Goal: Task Accomplishment & Management: Use online tool/utility

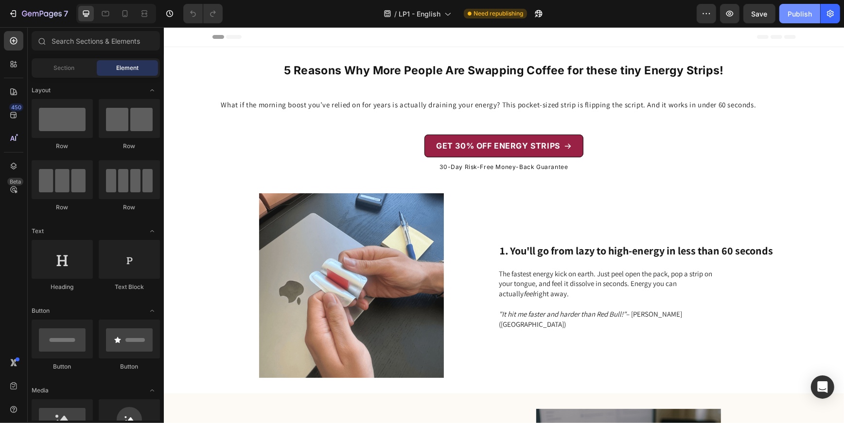
click at [793, 12] on div "Publish" at bounding box center [799, 14] width 24 height 10
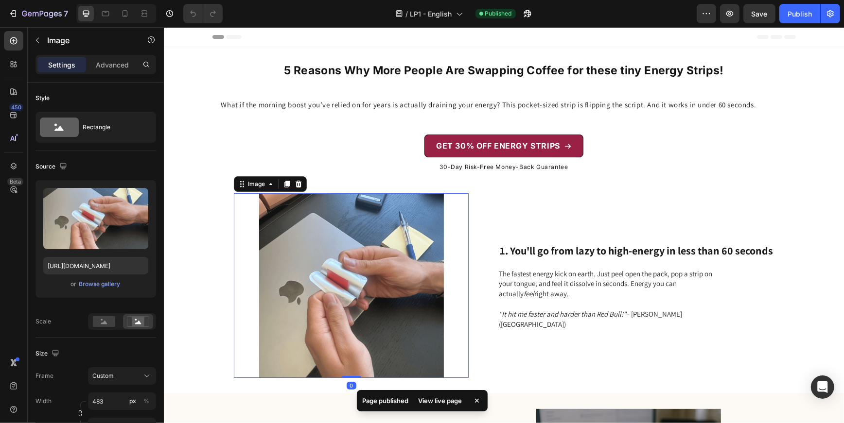
click at [387, 280] on img at bounding box center [350, 285] width 235 height 185
click at [111, 280] on div "Browse gallery" at bounding box center [99, 284] width 41 height 9
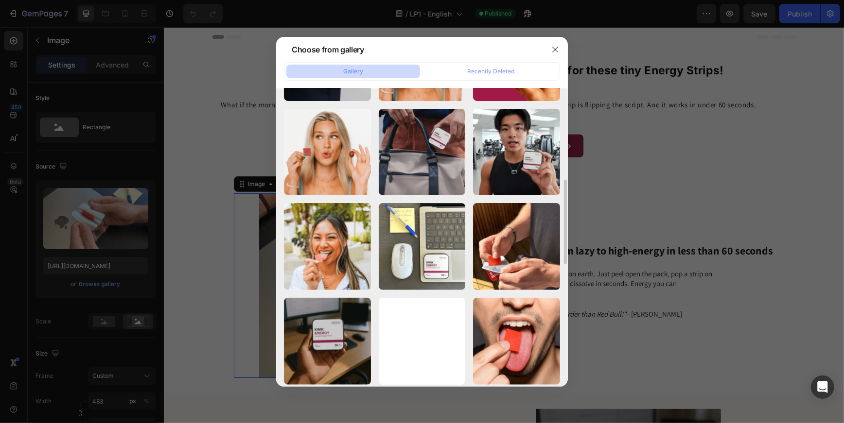
scroll to position [282, 0]
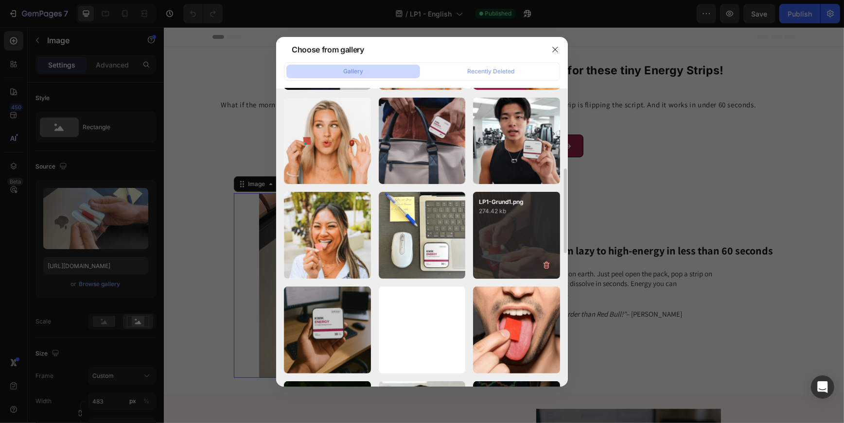
click at [499, 235] on div "LP1-Grund1.png 274.42 kb" at bounding box center [516, 235] width 87 height 87
type input "[URL][DOMAIN_NAME]"
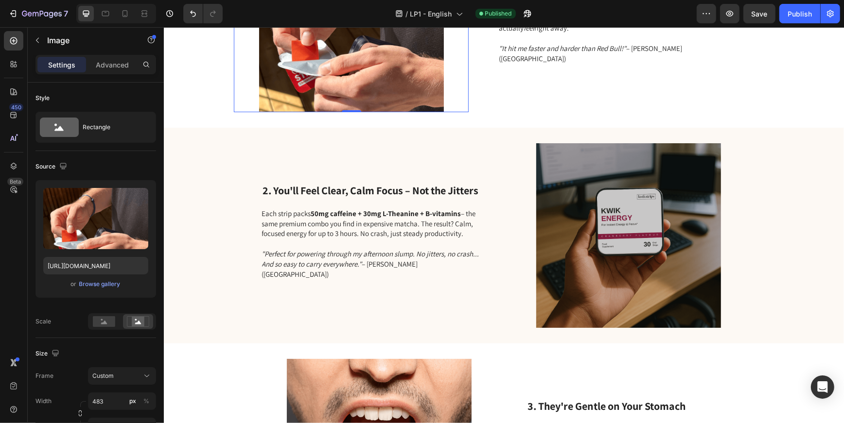
scroll to position [281, 0]
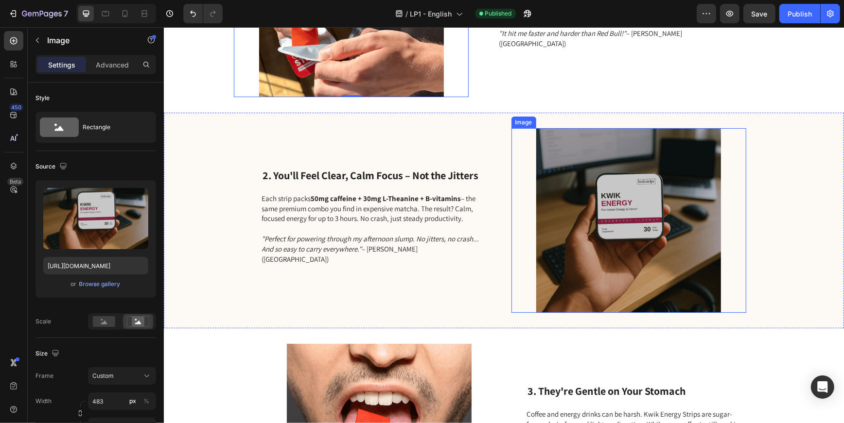
click at [584, 226] on img at bounding box center [628, 220] width 235 height 185
click at [124, 13] on icon at bounding box center [125, 14] width 10 height 10
type input "[URL][DOMAIN_NAME]"
type input "335"
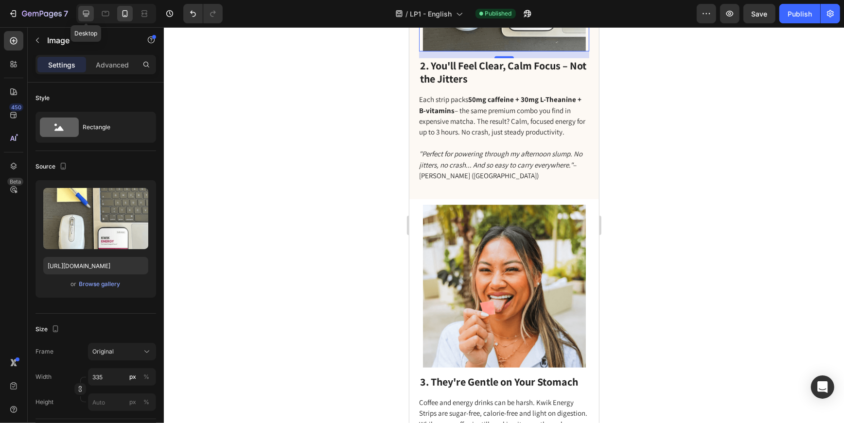
click at [81, 16] on icon at bounding box center [86, 14] width 10 height 10
type input "[URL][DOMAIN_NAME]"
type input "483"
type input "380"
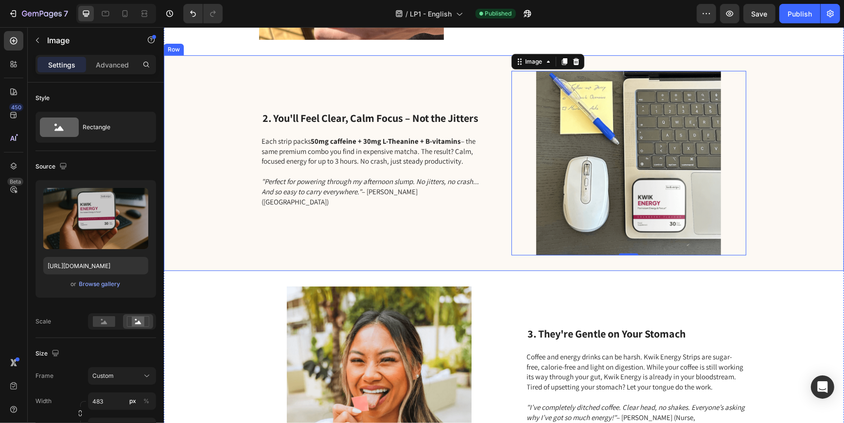
scroll to position [348, 0]
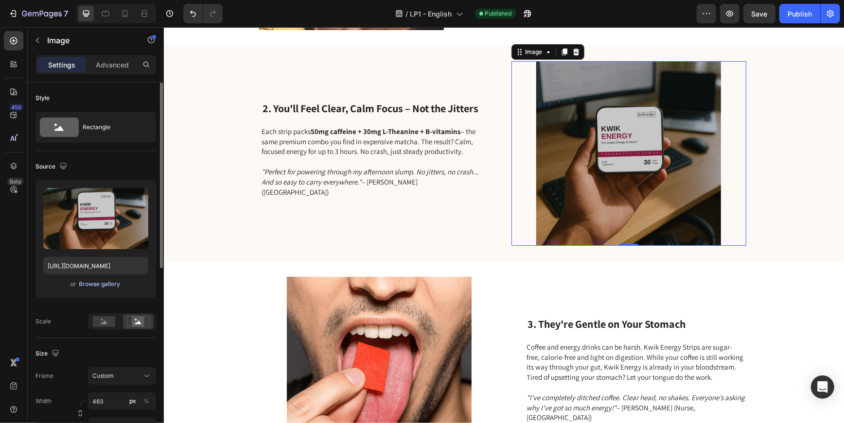
click at [108, 280] on div "Browse gallery" at bounding box center [99, 284] width 41 height 9
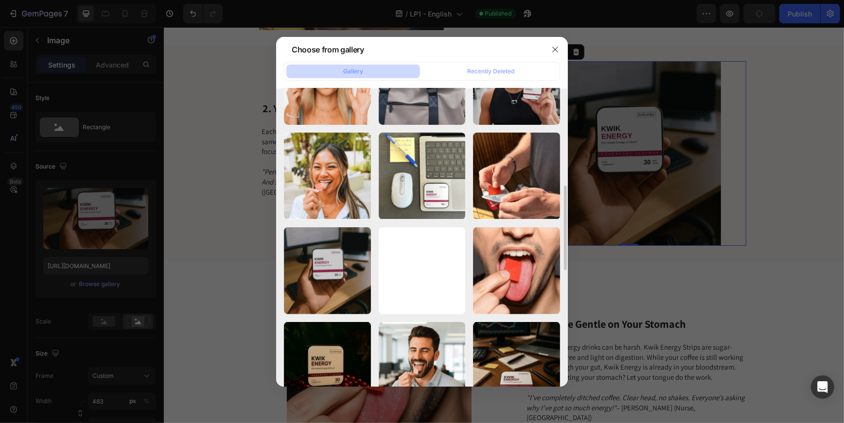
scroll to position [343, 0]
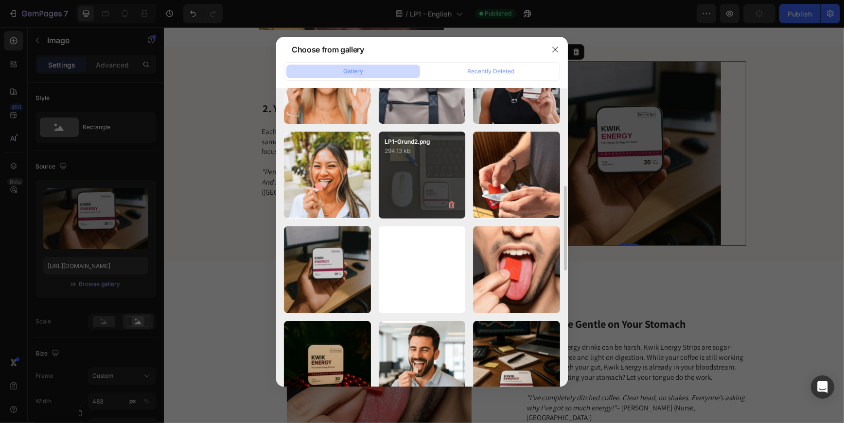
click at [411, 210] on div "LP1-Grund2.png 294.13 kb" at bounding box center [422, 175] width 87 height 87
type input "[URL][DOMAIN_NAME]"
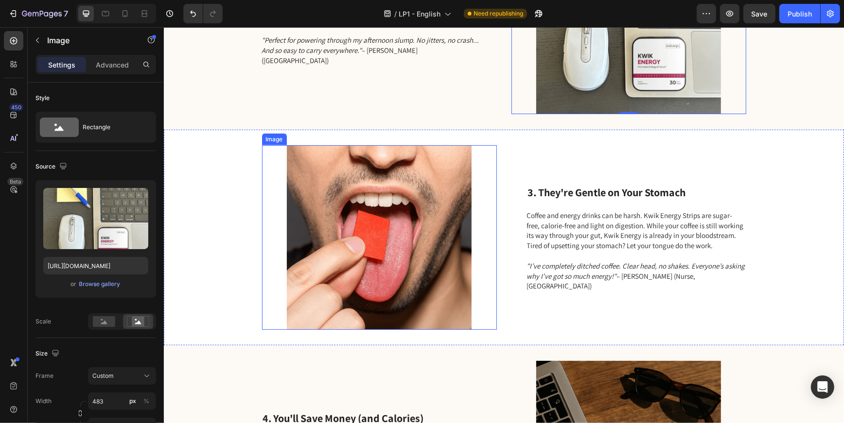
scroll to position [481, 0]
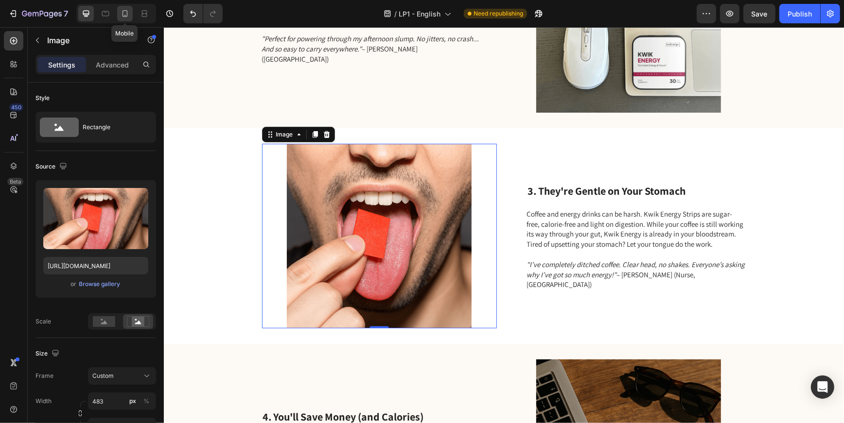
click at [125, 14] on icon at bounding box center [125, 14] width 10 height 10
type input "[URL][DOMAIN_NAME]"
type input "335"
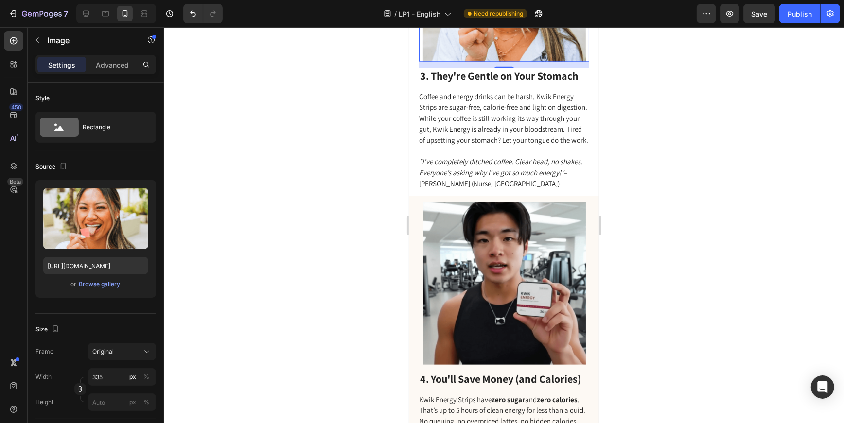
scroll to position [924, 0]
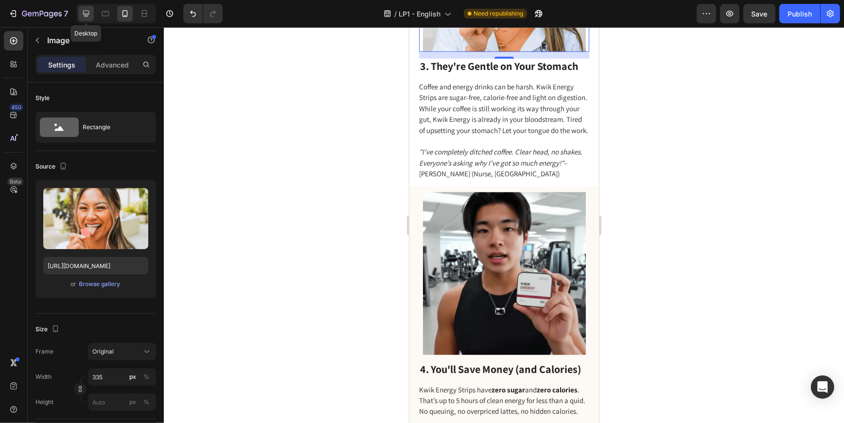
click at [87, 16] on icon at bounding box center [86, 14] width 10 height 10
type input "[URL][DOMAIN_NAME]"
type input "483"
type input "380"
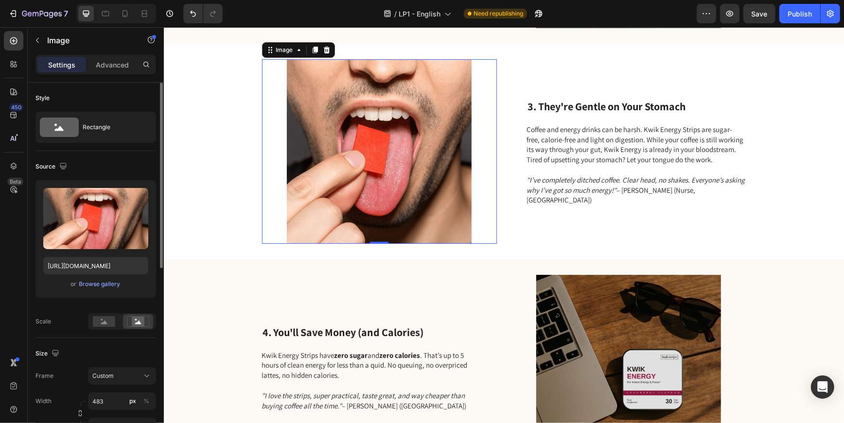
scroll to position [564, 0]
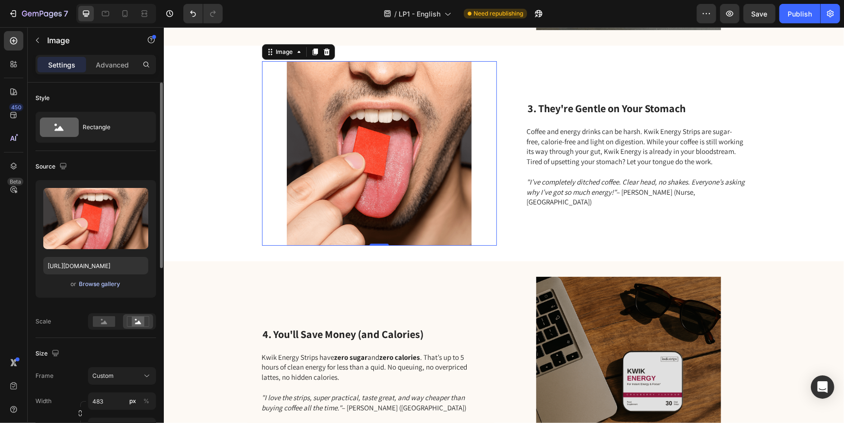
click at [97, 285] on div "Browse gallery" at bounding box center [99, 284] width 41 height 9
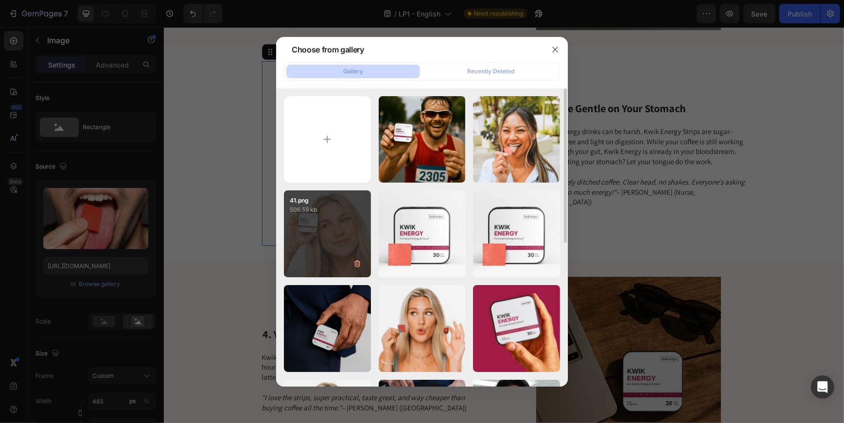
scroll to position [4, 0]
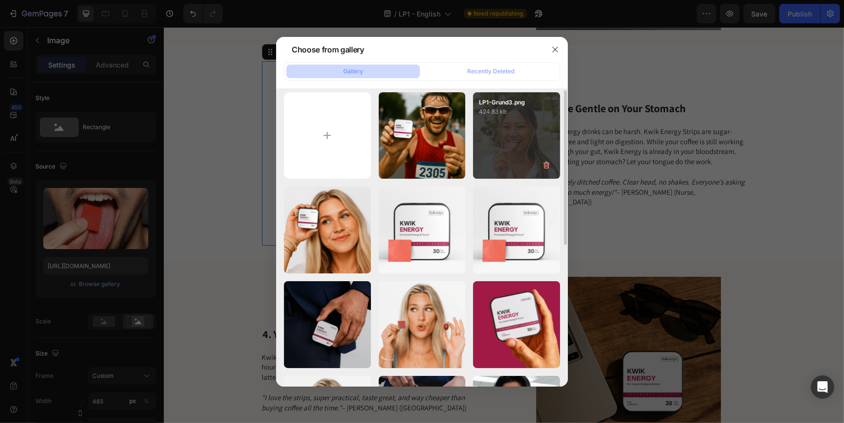
click at [534, 137] on div "LP1-Grund3.png 424.83 kb" at bounding box center [516, 135] width 87 height 87
type input "[URL][DOMAIN_NAME]"
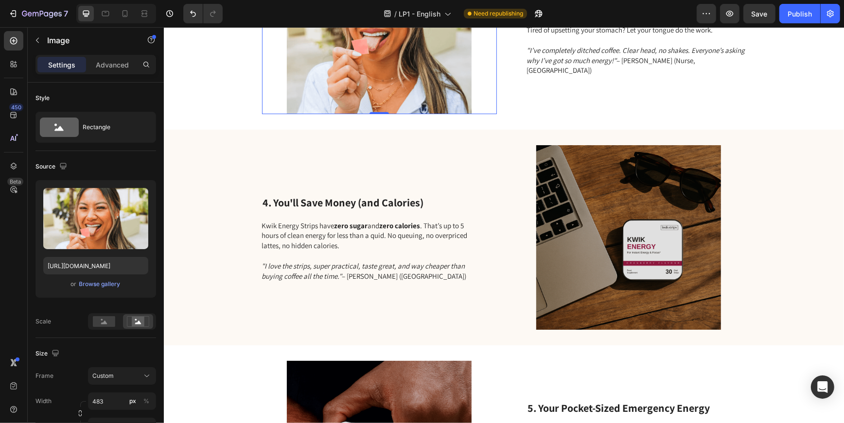
scroll to position [793, 0]
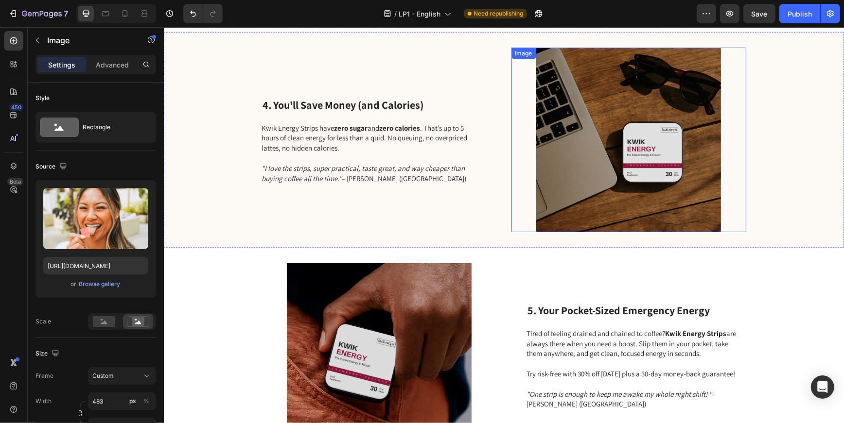
click at [569, 162] on img at bounding box center [628, 139] width 235 height 185
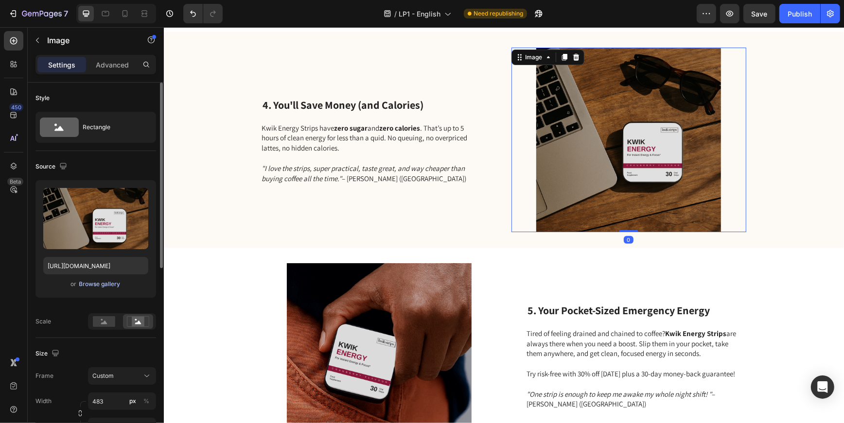
click at [91, 281] on div "Browse gallery" at bounding box center [99, 284] width 41 height 9
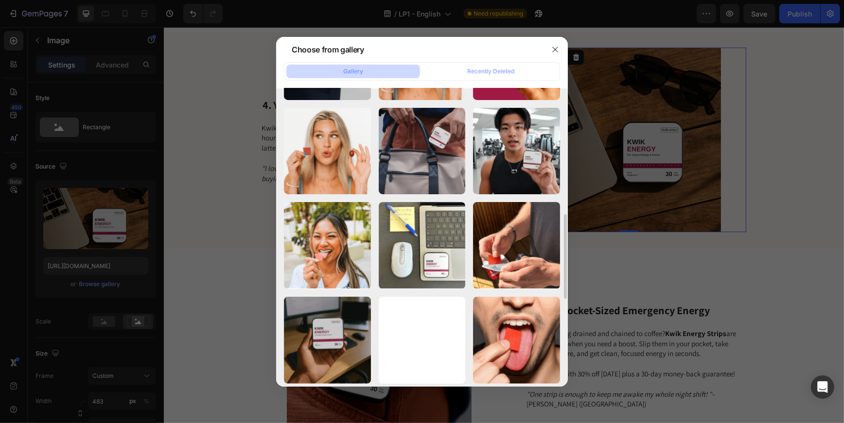
scroll to position [259, 0]
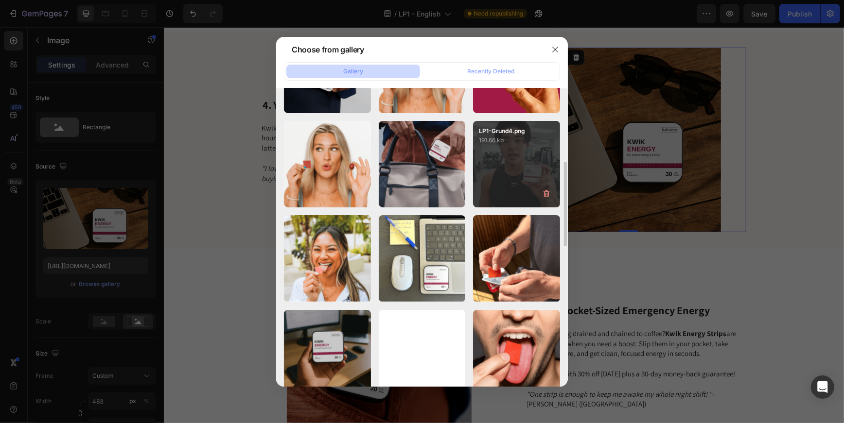
click at [516, 173] on div "LP1-Grund4.png 191.66 kb" at bounding box center [516, 164] width 87 height 87
type input "[URL][DOMAIN_NAME]"
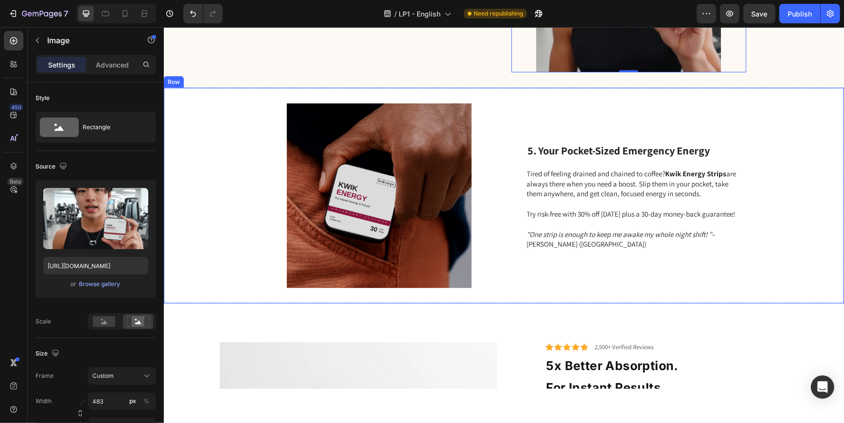
scroll to position [973, 0]
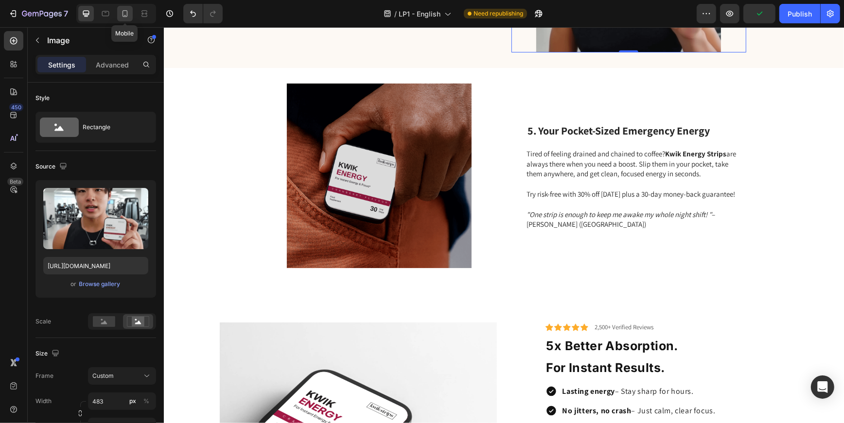
click at [121, 15] on icon at bounding box center [125, 14] width 10 height 10
type input "335"
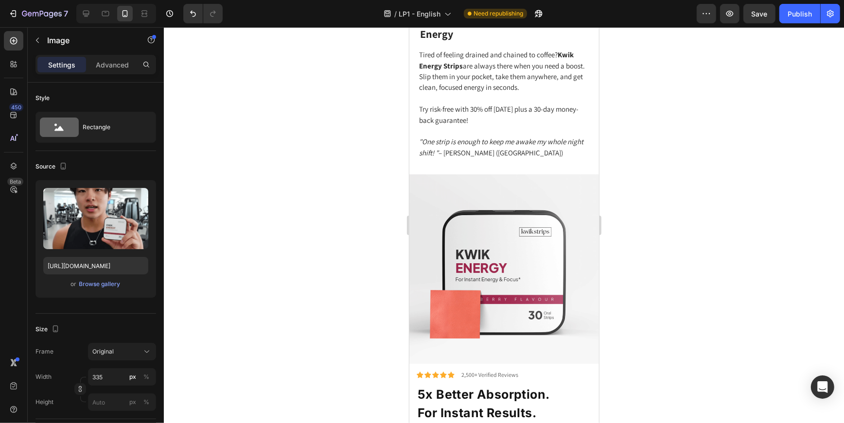
scroll to position [1726, 0]
click at [85, 13] on icon at bounding box center [86, 14] width 6 height 6
type input "483"
type input "380"
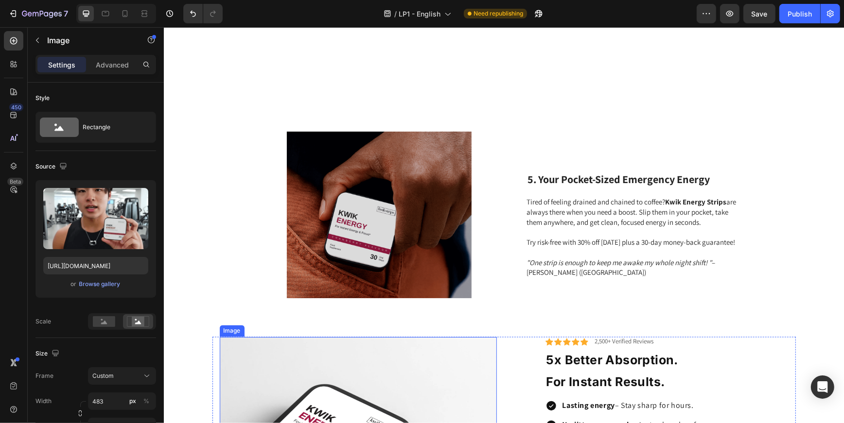
scroll to position [1446, 0]
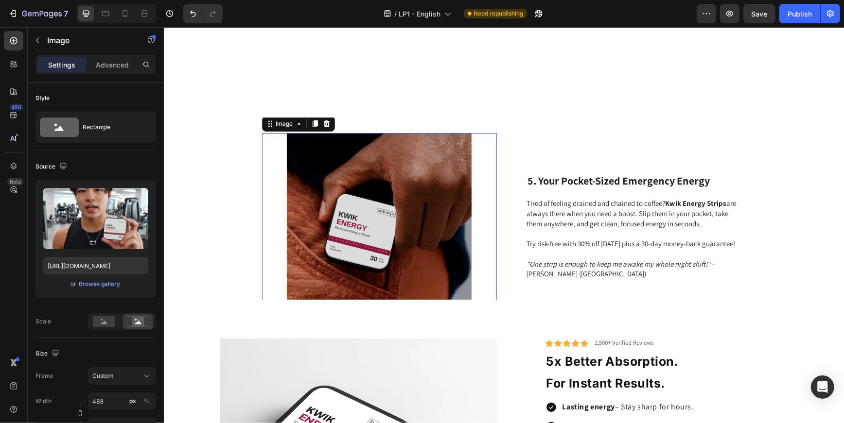
click at [348, 243] on img at bounding box center [378, 225] width 235 height 185
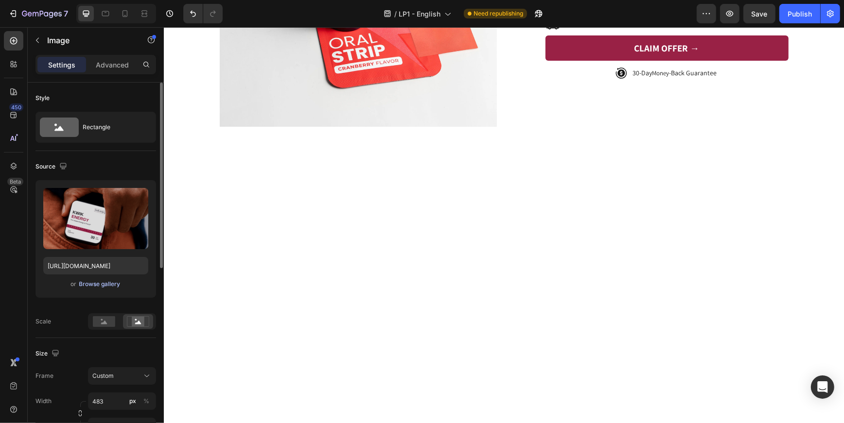
click at [107, 284] on div "Browse gallery" at bounding box center [99, 284] width 41 height 9
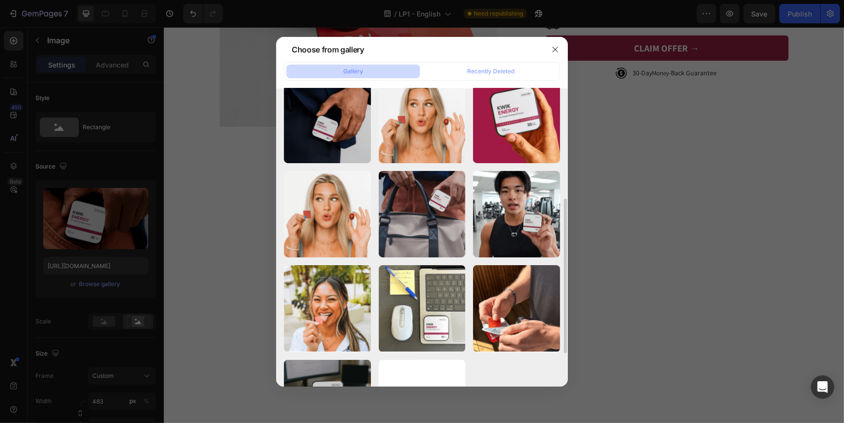
scroll to position [217, 0]
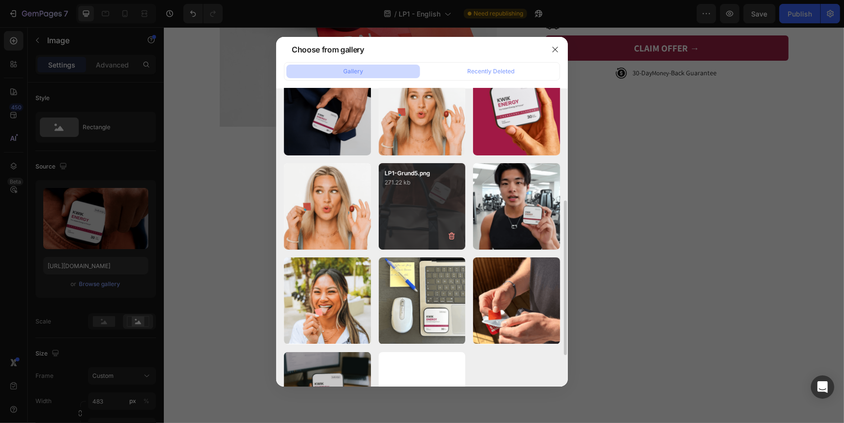
click at [428, 229] on div "LP1-Grund5.png 271.22 kb" at bounding box center [422, 206] width 87 height 87
type input "[URL][DOMAIN_NAME]"
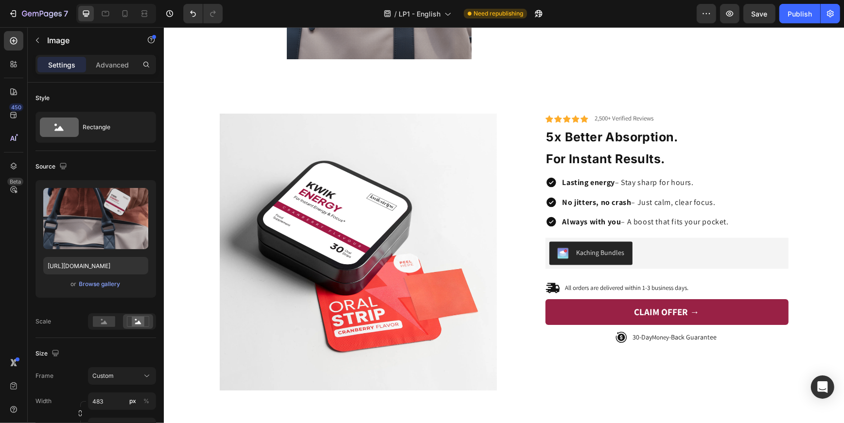
scroll to position [1244, 0]
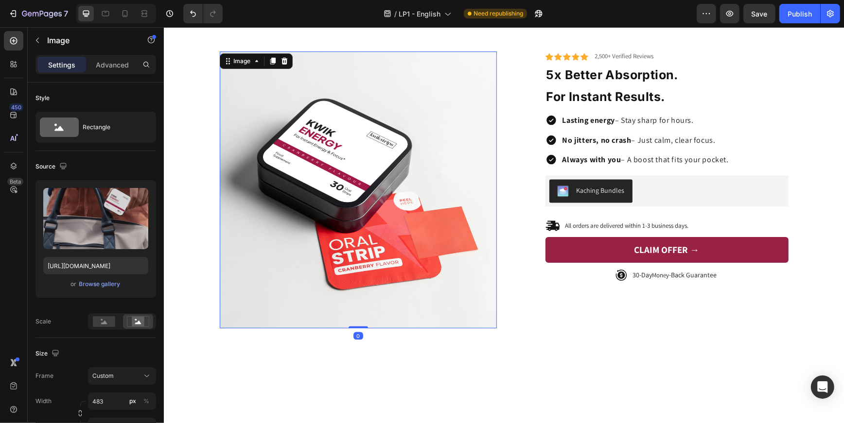
click at [380, 204] on img at bounding box center [357, 189] width 277 height 277
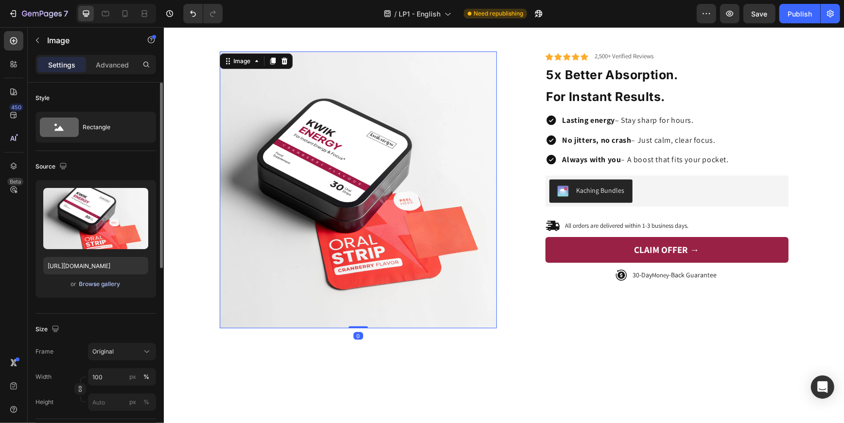
click at [94, 285] on div "Browse gallery" at bounding box center [99, 284] width 41 height 9
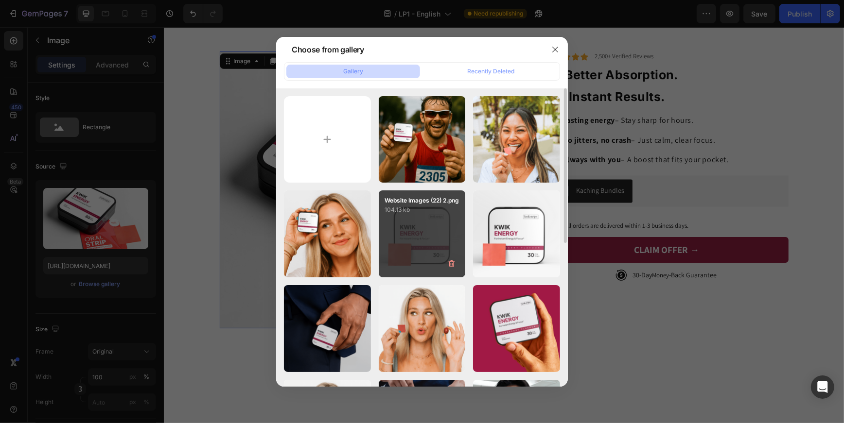
click at [418, 231] on div "Website Images (22) 2.png 104.13 kb" at bounding box center [422, 233] width 87 height 87
type input "[URL][DOMAIN_NAME]"
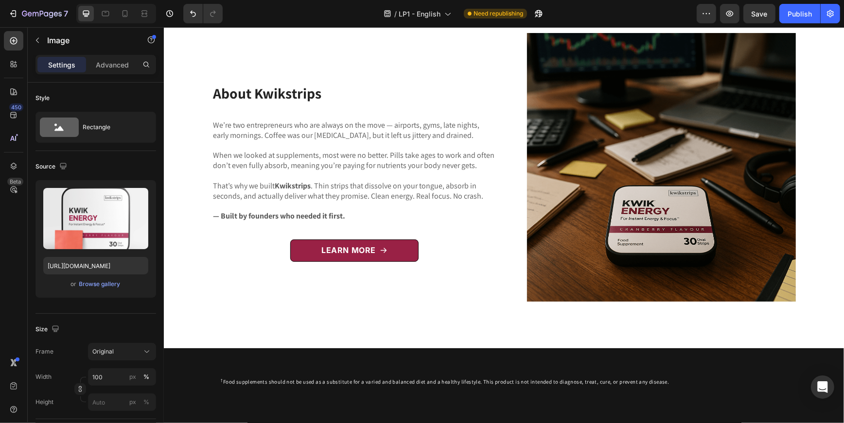
scroll to position [1618, 0]
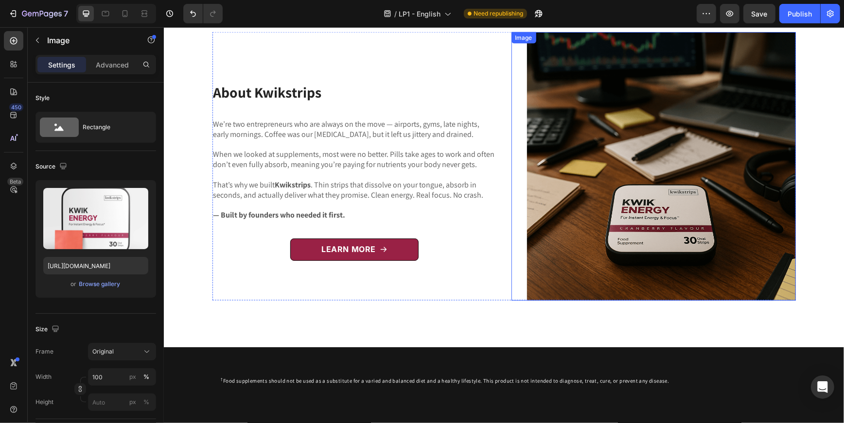
click at [592, 203] on img at bounding box center [660, 166] width 269 height 269
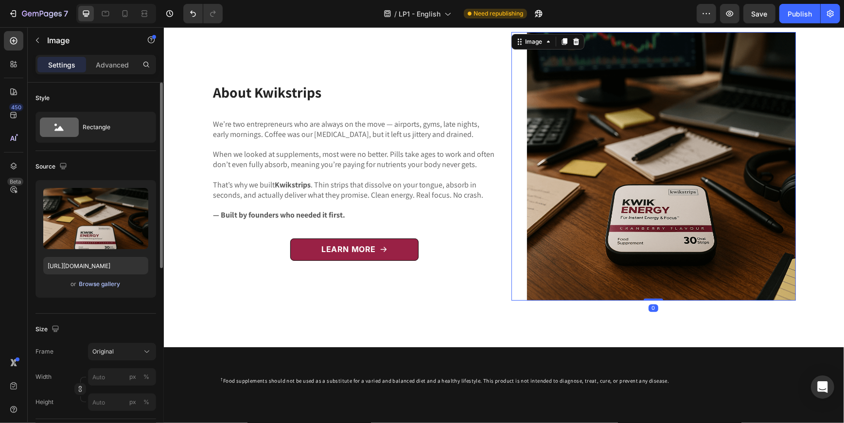
click at [107, 285] on div "Browse gallery" at bounding box center [99, 284] width 41 height 9
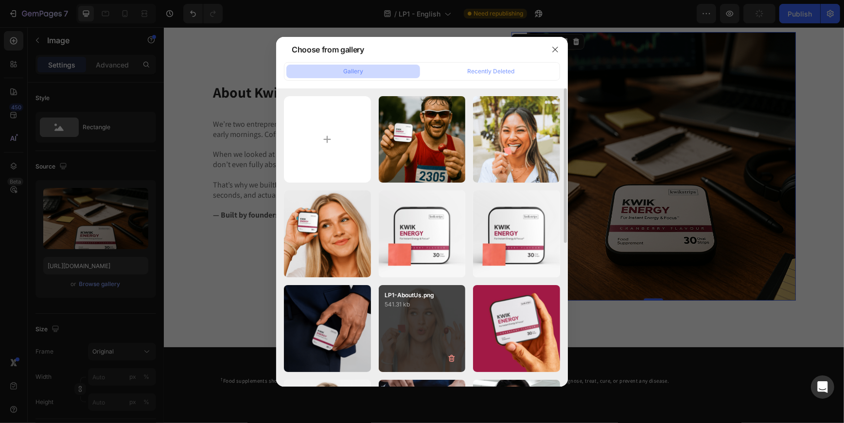
click at [434, 328] on div "LP1-AboutUs.png 541.31 kb" at bounding box center [422, 328] width 87 height 87
type input "[URL][DOMAIN_NAME]"
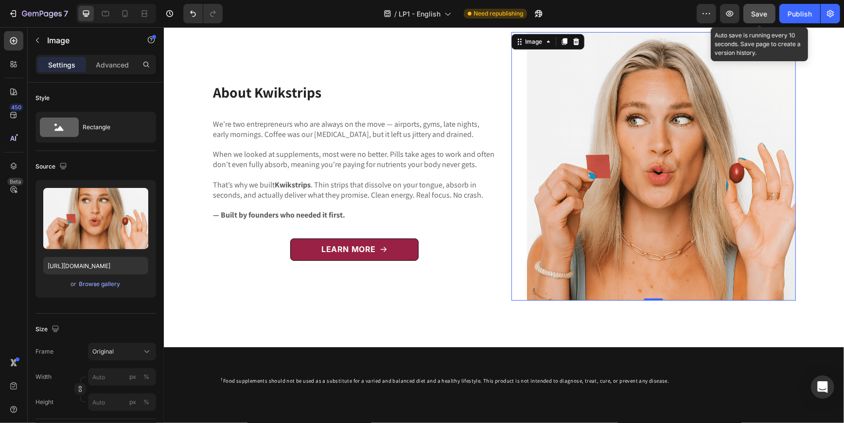
click at [760, 20] on button "Save" at bounding box center [759, 13] width 32 height 19
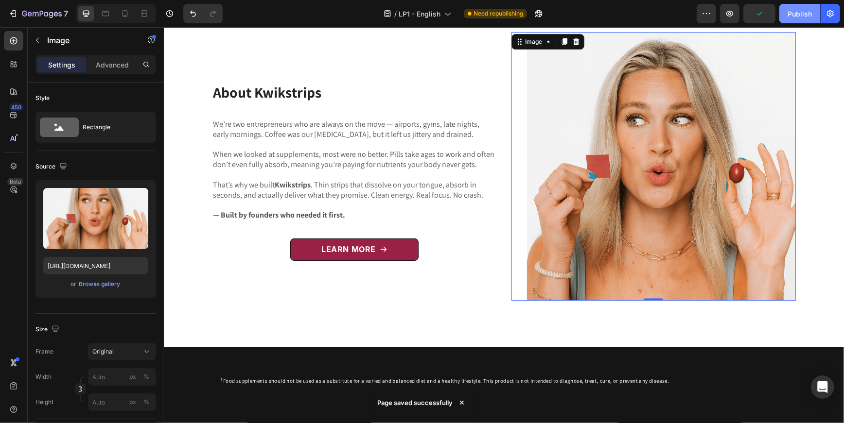
click at [805, 21] on button "Publish" at bounding box center [799, 13] width 41 height 19
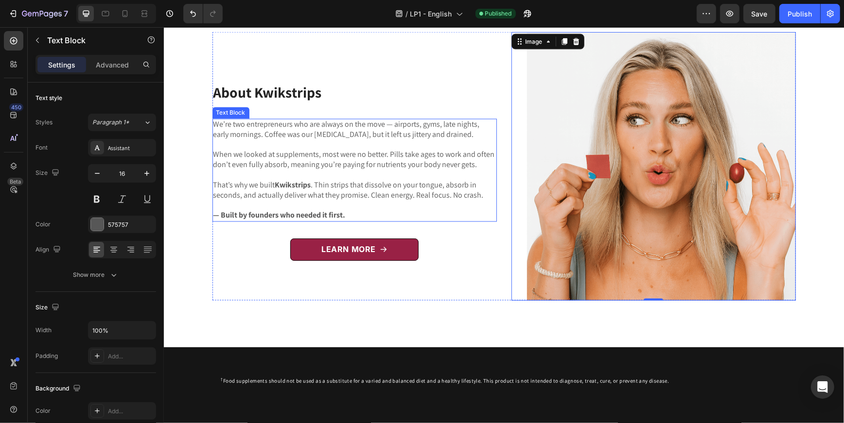
click at [379, 185] on p "That’s why we built Kwikstrips . Thin strips that dissolve on your tongue, abso…" at bounding box center [354, 190] width 282 height 20
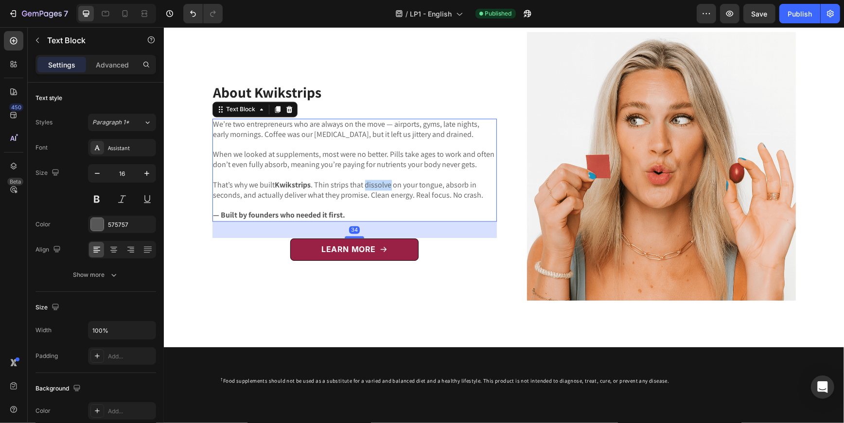
click at [379, 185] on p "That’s why we built Kwikstrips . Thin strips that dissolve on your tongue, abso…" at bounding box center [354, 190] width 282 height 20
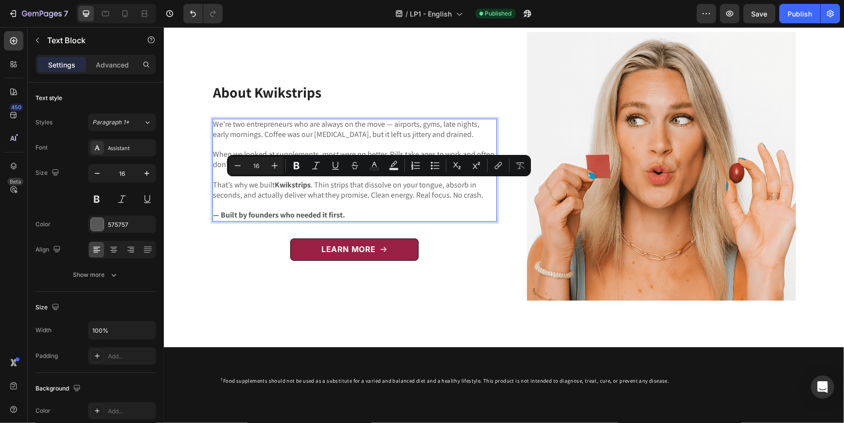
click at [479, 194] on p "That’s why we built Kwikstrips . Thin strips that dissolve on your tongue, abso…" at bounding box center [354, 190] width 282 height 20
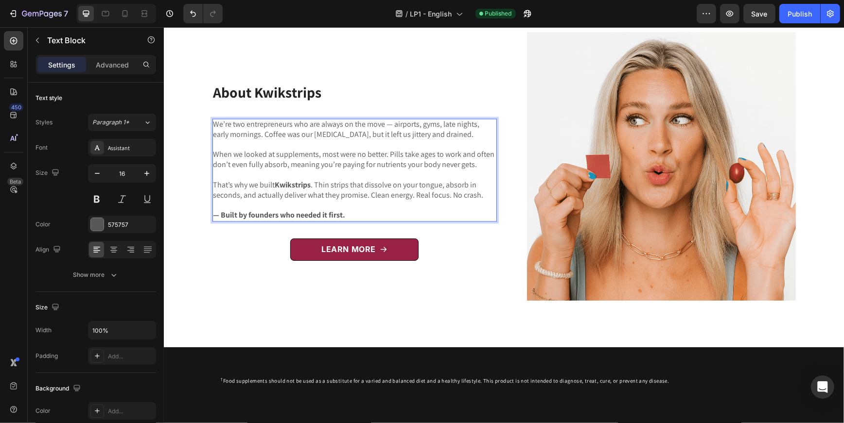
click at [482, 196] on p "That’s why we built Kwikstrips . Thin strips that dissolve on your tongue, abso…" at bounding box center [354, 190] width 282 height 20
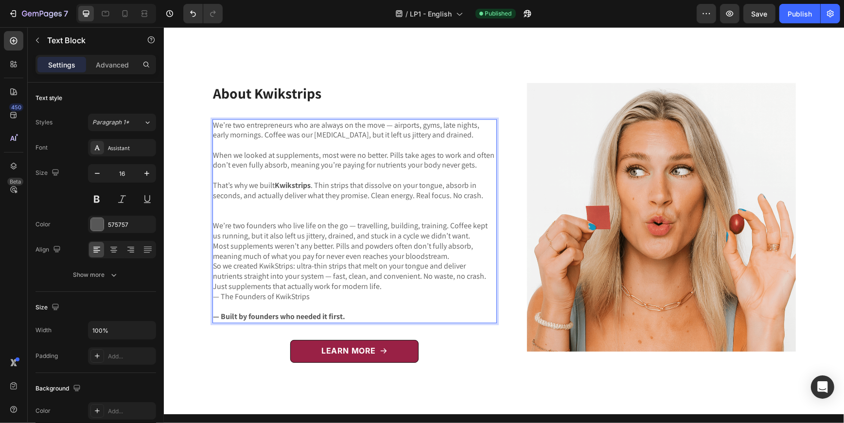
scroll to position [1589, 0]
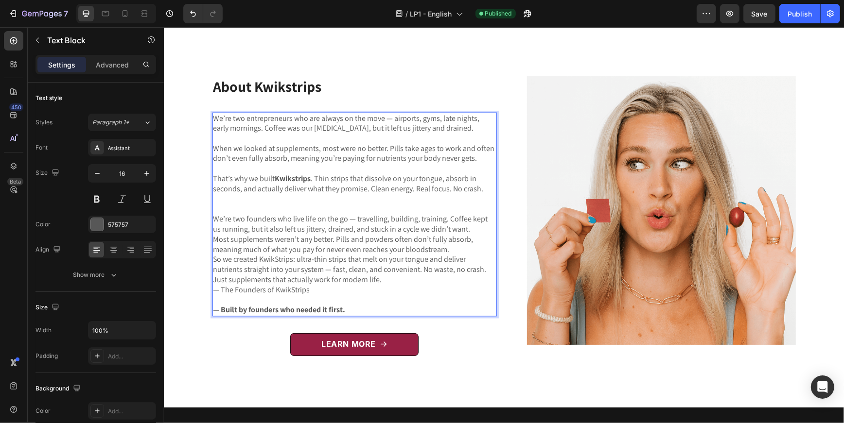
click at [354, 219] on p "That’s why we built Kwikstrips . Thin strips that dissolve on your tongue, abso…" at bounding box center [354, 204] width 282 height 61
click at [425, 223] on p "That’s why we built Kwikstrips . Thin strips that dissolve on your tongue, abso…" at bounding box center [354, 204] width 282 height 61
click at [440, 220] on p "That’s why we built Kwikstrips . Thin strips that dissolve on your tongue, abso…" at bounding box center [354, 204] width 282 height 61
click at [443, 221] on p "That’s why we built Kwikstrips . Thin strips that dissolve on your tongue, abso…" at bounding box center [354, 204] width 282 height 61
click at [462, 230] on p "That’s why we built Kwikstrips . Thin strips that dissolve on your tongue, abso…" at bounding box center [354, 204] width 282 height 61
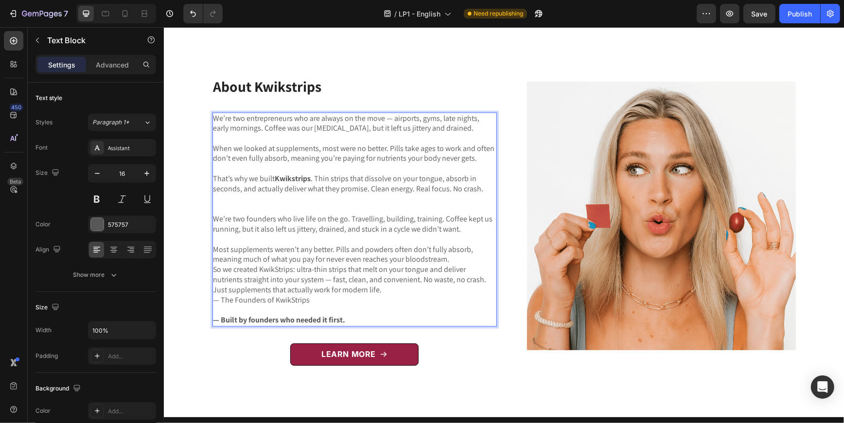
click at [448, 262] on p "Most supplements weren’t any better. Pills and powders often don’t fully absorb…" at bounding box center [354, 255] width 282 height 20
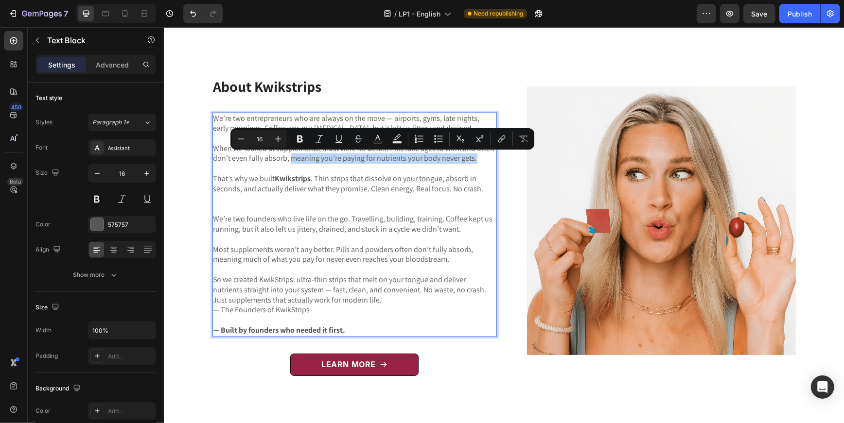
drag, startPoint x: 290, startPoint y: 160, endPoint x: 483, endPoint y: 162, distance: 193.4
click at [484, 163] on p "When we looked at supplements, most were no better. Pills take ages to work and…" at bounding box center [354, 154] width 282 height 20
copy p "meaning you’re paying for nutrients your body never gets."
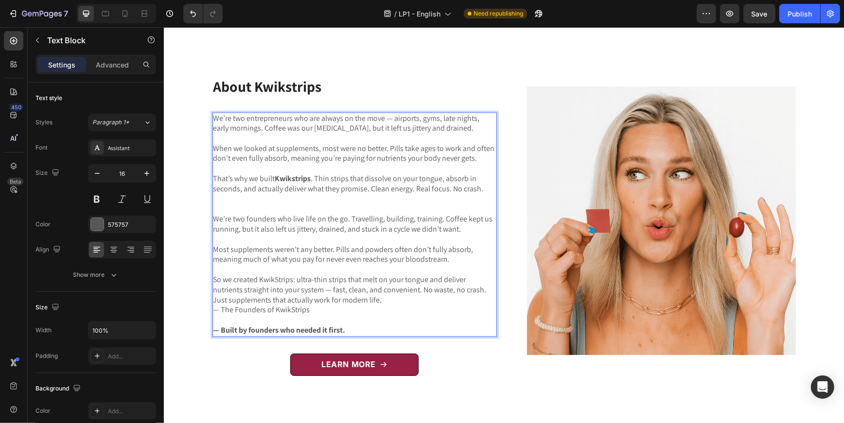
click at [372, 261] on p "Most supplements weren’t any better. Pills and powders often don’t fully absorb…" at bounding box center [354, 260] width 282 height 30
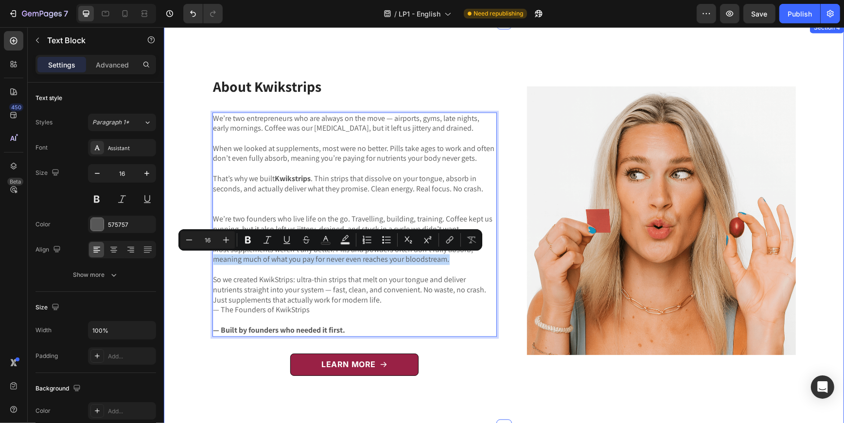
drag, startPoint x: 456, startPoint y: 258, endPoint x: 208, endPoint y: 256, distance: 247.3
click at [208, 256] on div "About Kwikstrips Heading We’re two entrepreneurs who are always on the move — a…" at bounding box center [503, 224] width 665 height 328
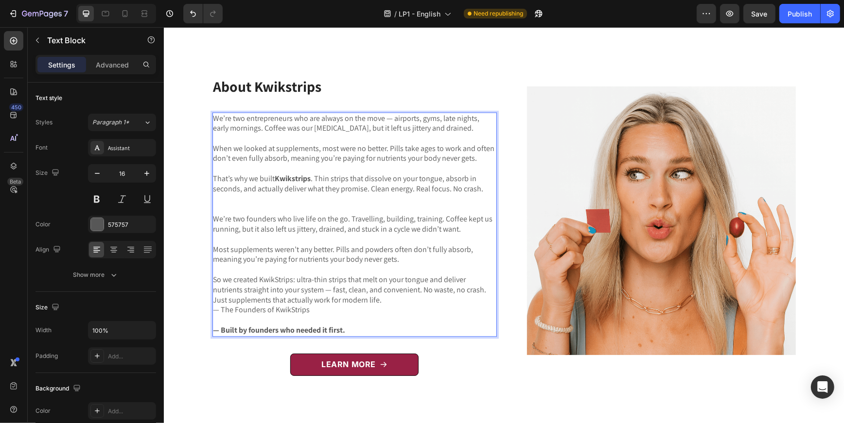
scroll to position [1597, 0]
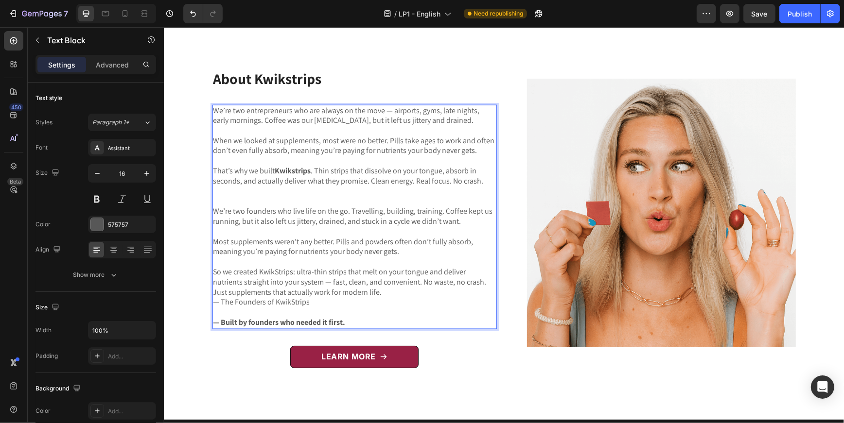
click at [279, 274] on p "So we created KwikStrips: ultra-thin strips that melt on your tongue and delive…" at bounding box center [354, 282] width 282 height 30
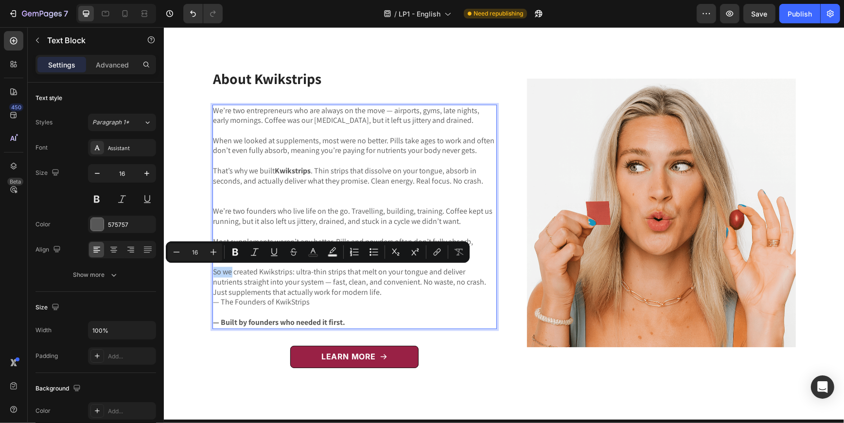
drag, startPoint x: 232, startPoint y: 274, endPoint x: 213, endPoint y: 273, distance: 19.0
click at [213, 273] on p "So we created Kwikstrips: ultra-thin strips that melt on your tongue and delive…" at bounding box center [354, 282] width 282 height 30
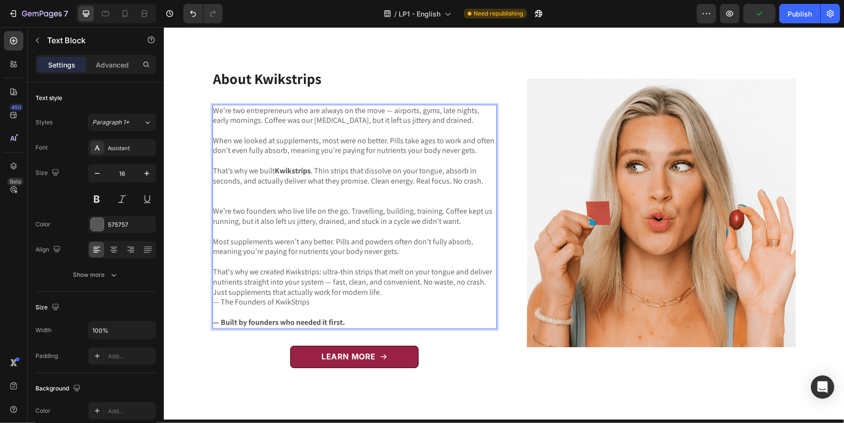
click at [332, 283] on p "That's why we created Kwikstrips: ultra-thin strips that melt on your tongue an…" at bounding box center [354, 282] width 282 height 30
click at [370, 293] on p "That's why we created Kwikstrips: ultra-thin strips that melt on your tongue an…" at bounding box center [354, 282] width 282 height 30
drag, startPoint x: 322, startPoint y: 301, endPoint x: 214, endPoint y: 299, distance: 107.9
click at [214, 299] on p "— The Founders of KwikStrips" at bounding box center [354, 302] width 282 height 10
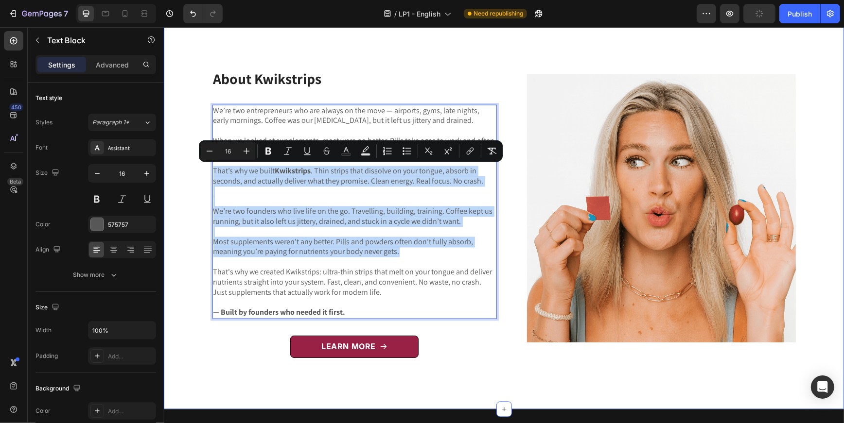
drag, startPoint x: 409, startPoint y: 251, endPoint x: 210, endPoint y: 174, distance: 212.9
click at [210, 174] on div "About Kwikstrips Heading We’re two entrepreneurs who are always on the move — a…" at bounding box center [503, 211] width 665 height 318
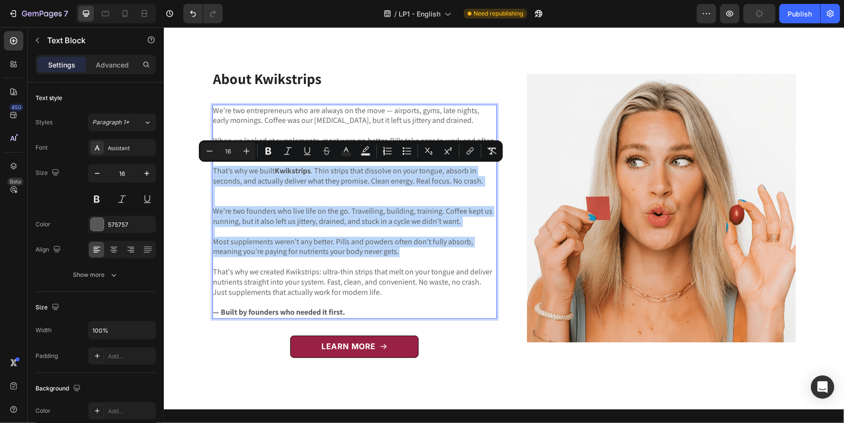
click at [290, 197] on p "That’s why we built Kwikstrips . Thin strips that dissolve on your tongue, abso…" at bounding box center [354, 201] width 282 height 71
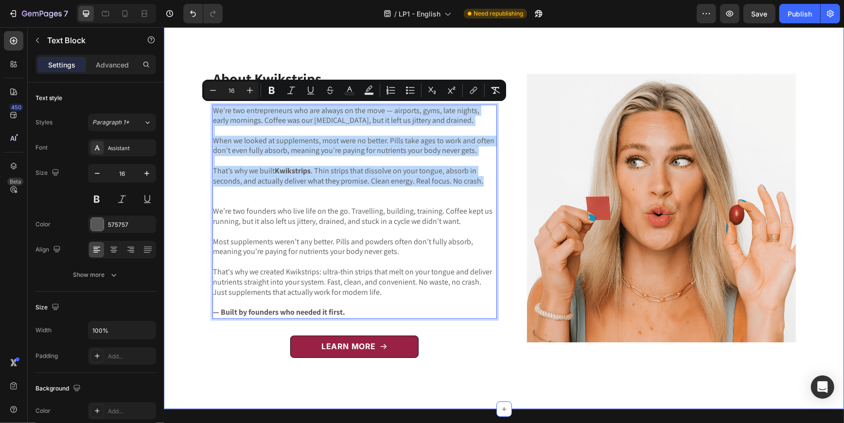
drag, startPoint x: 489, startPoint y: 180, endPoint x: 190, endPoint y: 106, distance: 307.7
click at [190, 106] on div "About Kwikstrips Heading We’re two entrepreneurs who are always on the move — a…" at bounding box center [503, 211] width 665 height 318
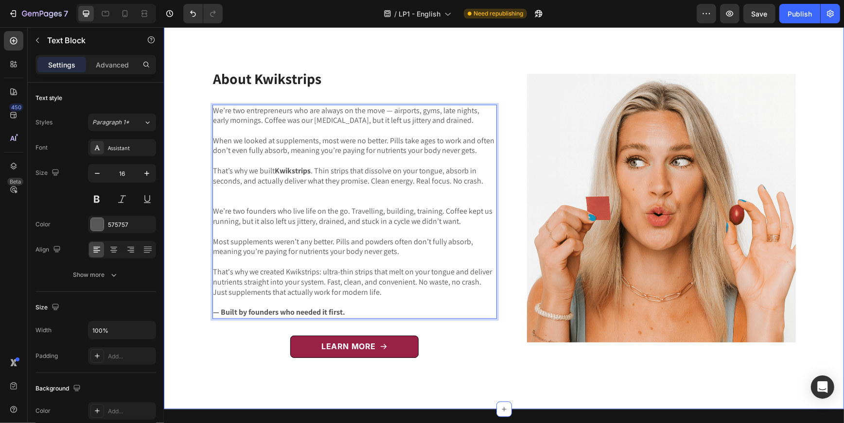
scroll to position [1612, 0]
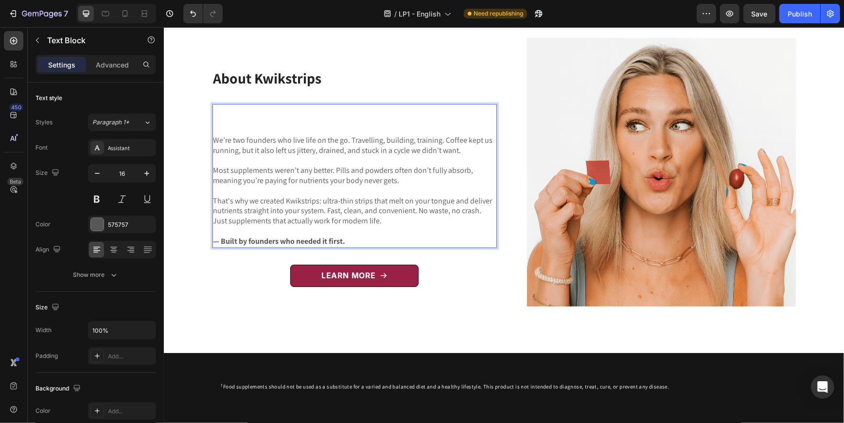
click at [213, 138] on p "⁠⁠⁠⁠⁠⁠⁠ We’re two founders who live life on the go. Travelling, building, train…" at bounding box center [354, 135] width 282 height 61
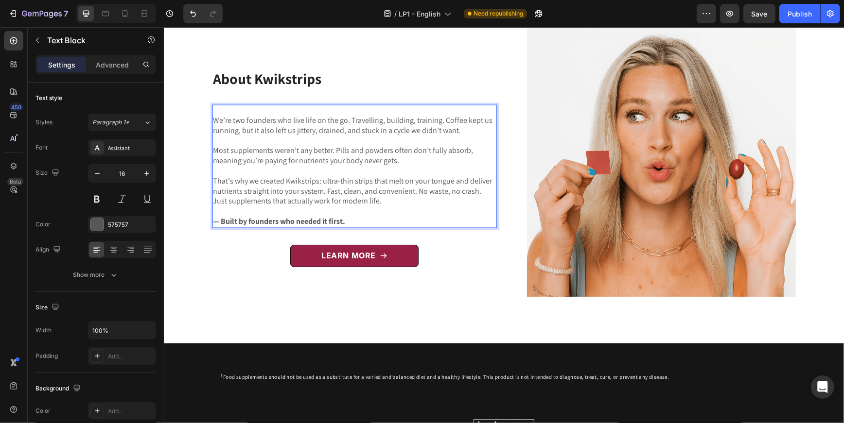
scroll to position [1627, 0]
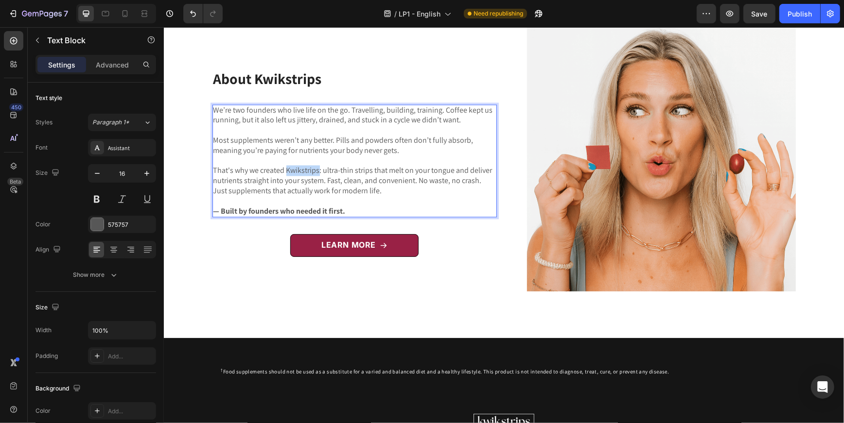
drag, startPoint x: 284, startPoint y: 171, endPoint x: 317, endPoint y: 171, distance: 32.6
click at [317, 171] on p "That's why we created Kwikstrips: ultra-thin strips that melt on your tongue an…" at bounding box center [354, 181] width 282 height 30
click at [351, 179] on p "That's why we created Kwikstrips : ultra-thin strips that melt on your tongue a…" at bounding box center [354, 181] width 282 height 30
click at [378, 187] on p "That's why we created Kwikstrips : ultra-thin strips that melt on your tongue a…" at bounding box center [354, 181] width 282 height 30
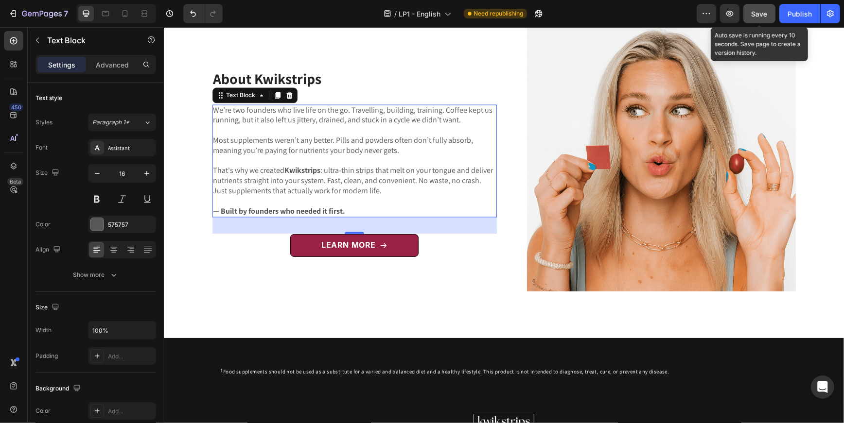
click at [759, 15] on span "Save" at bounding box center [759, 14] width 16 height 8
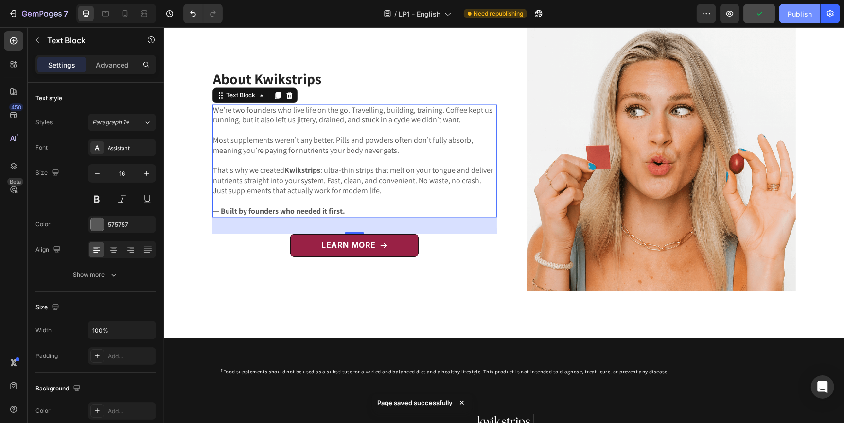
click at [805, 10] on div "Publish" at bounding box center [799, 14] width 24 height 10
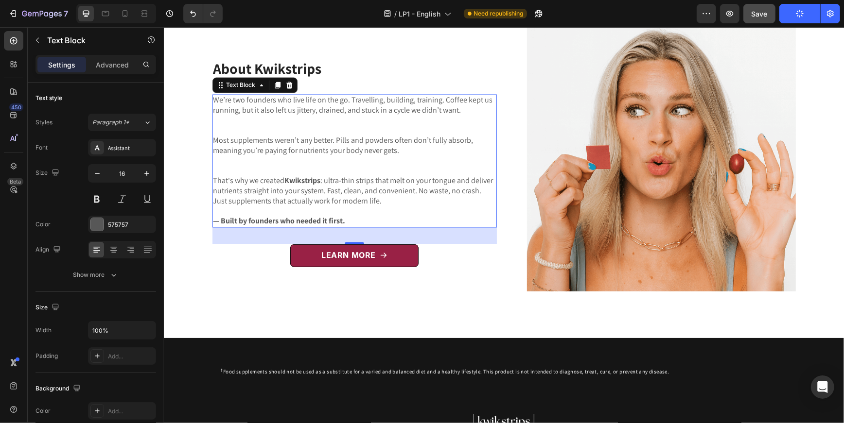
scroll to position [1617, 0]
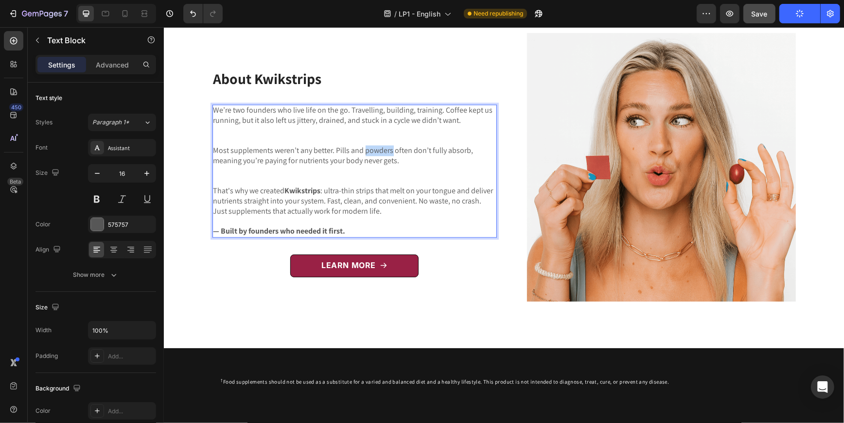
click at [368, 155] on p "Most supplements weren’t any better. Pills and powders often don’t fully absorb…" at bounding box center [354, 166] width 282 height 40
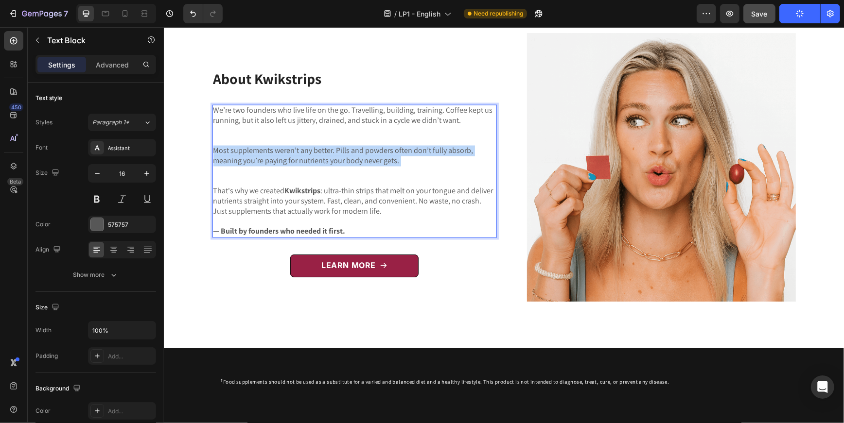
click at [368, 155] on p "Most supplements weren’t any better. Pills and powders often don’t fully absorb…" at bounding box center [354, 166] width 282 height 40
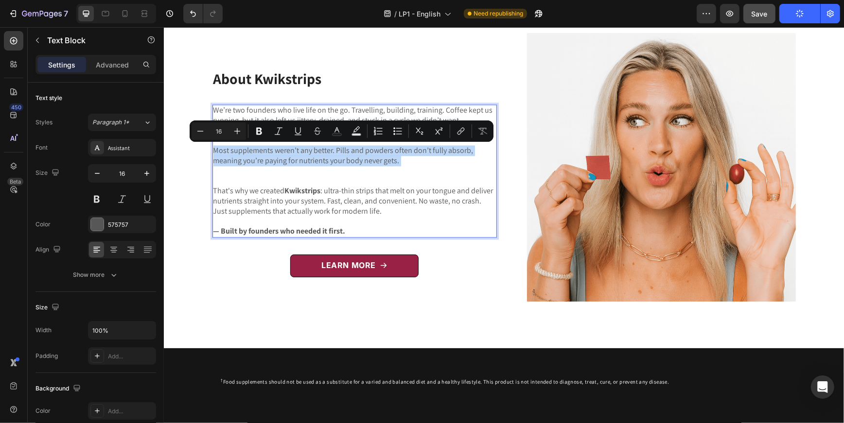
click at [318, 157] on p "Most supplements weren’t any better. Pills and powders often don’t fully absorb…" at bounding box center [354, 166] width 282 height 40
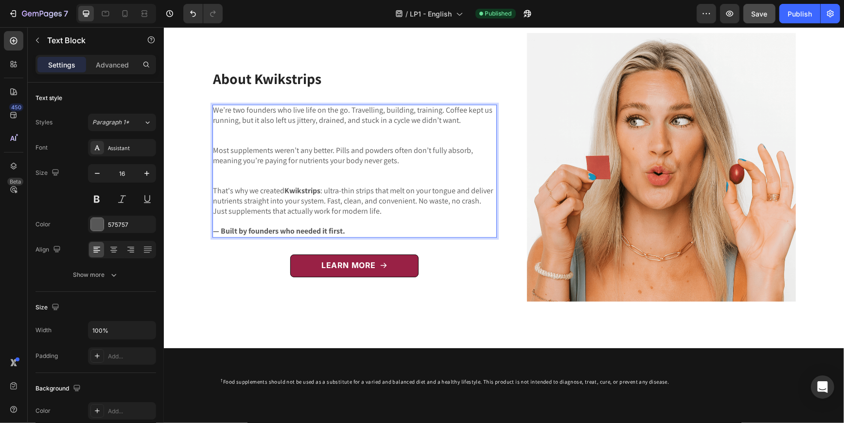
click at [321, 141] on p "We’re two founders who live life on the go. Travelling, building, training. Cof…" at bounding box center [354, 125] width 282 height 40
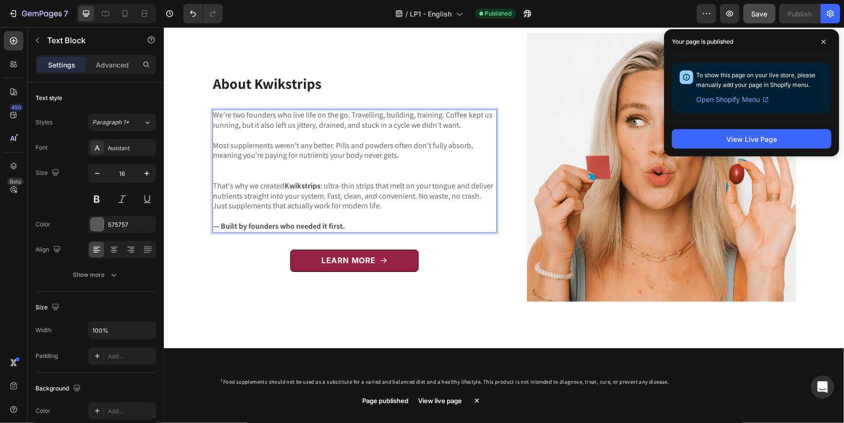
scroll to position [1622, 0]
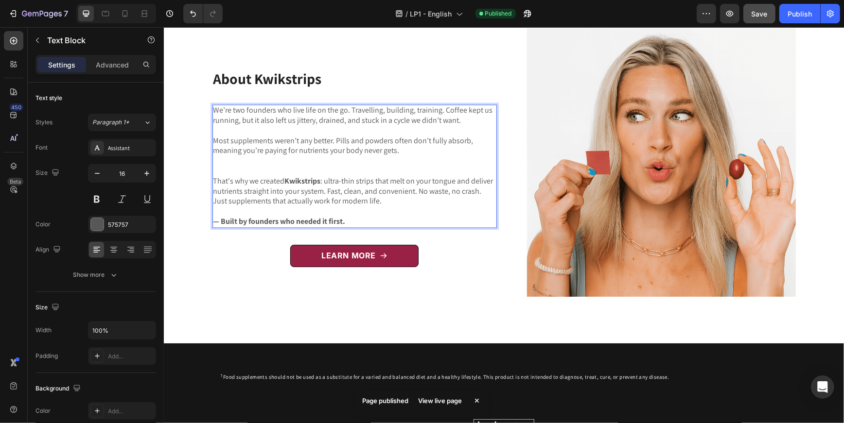
click at [290, 168] on p "Most supplements weren’t any better. Pills and powders often don’t fully absorb…" at bounding box center [354, 156] width 282 height 40
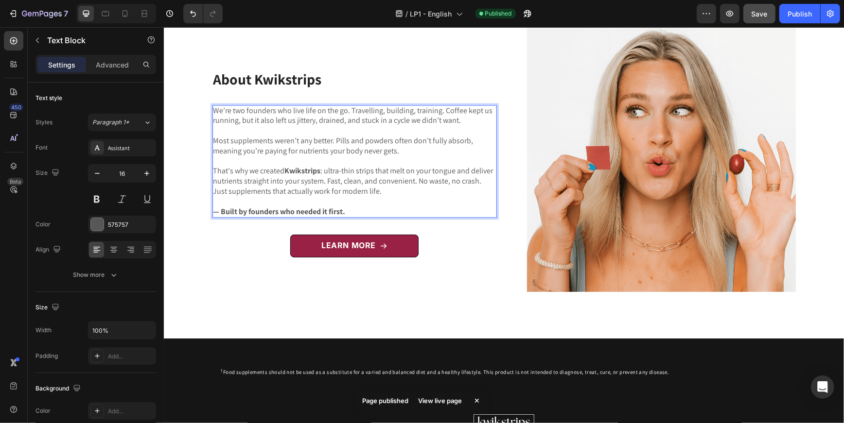
click at [344, 159] on p "Most supplements weren’t any better. Pills and powders often don’t fully absorb…" at bounding box center [354, 151] width 282 height 30
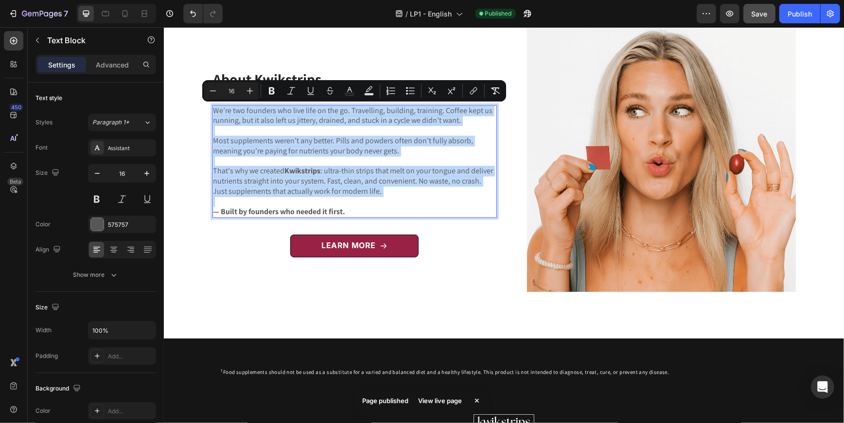
copy div "We’re two founders who live life on the go. Travelling, building, training. Cof…"
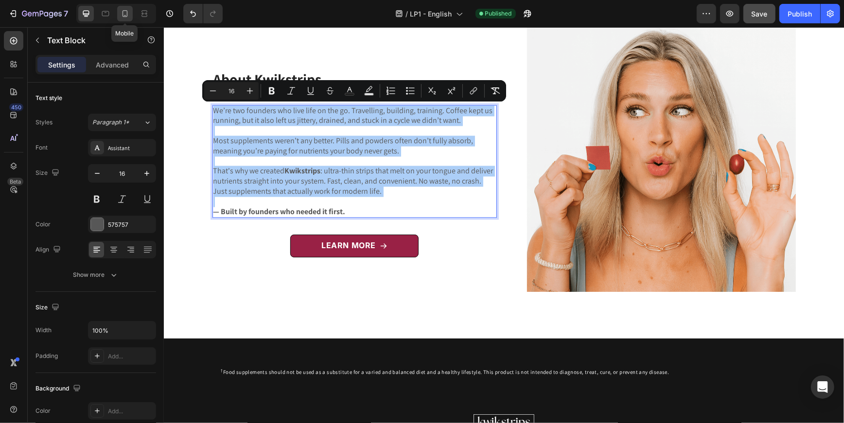
click at [121, 18] on div at bounding box center [125, 14] width 16 height 16
type input "14"
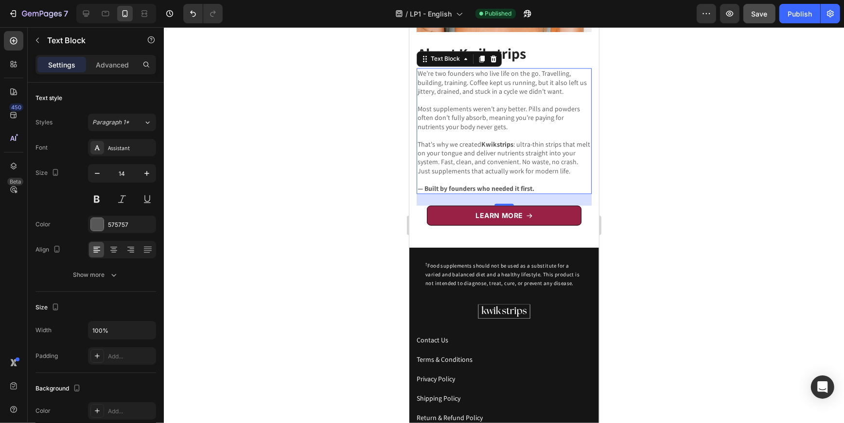
scroll to position [1775, 0]
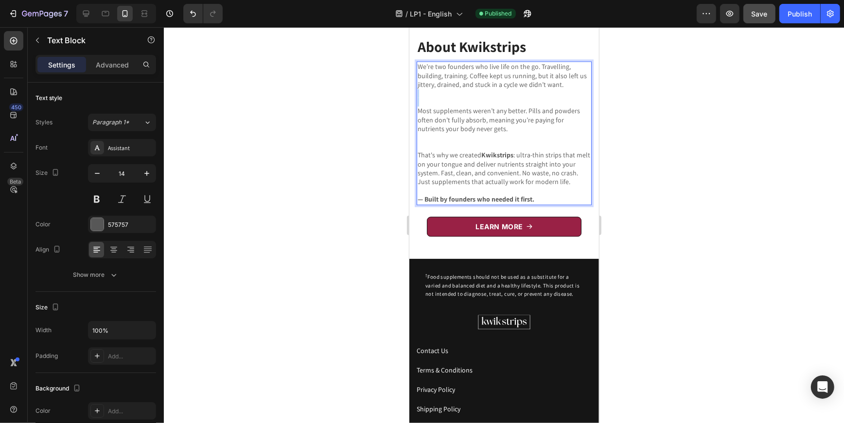
click at [485, 105] on p "We’re two founders who live life on the go. Travelling, building, training. Cof…" at bounding box center [503, 84] width 173 height 44
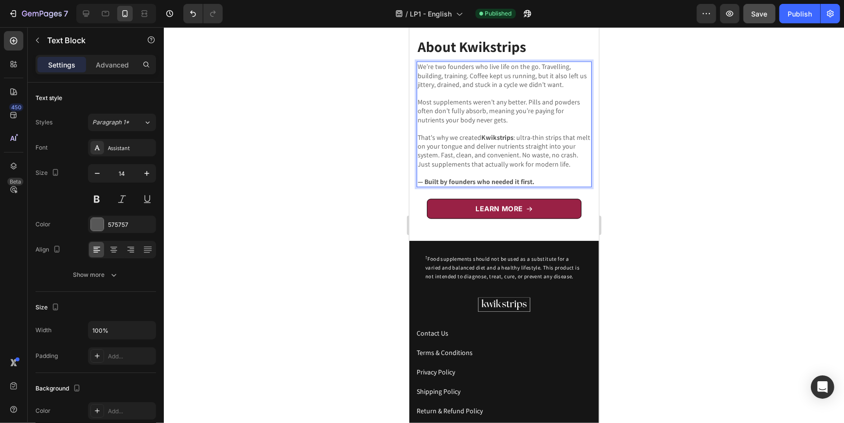
click at [671, 140] on div at bounding box center [504, 225] width 680 height 396
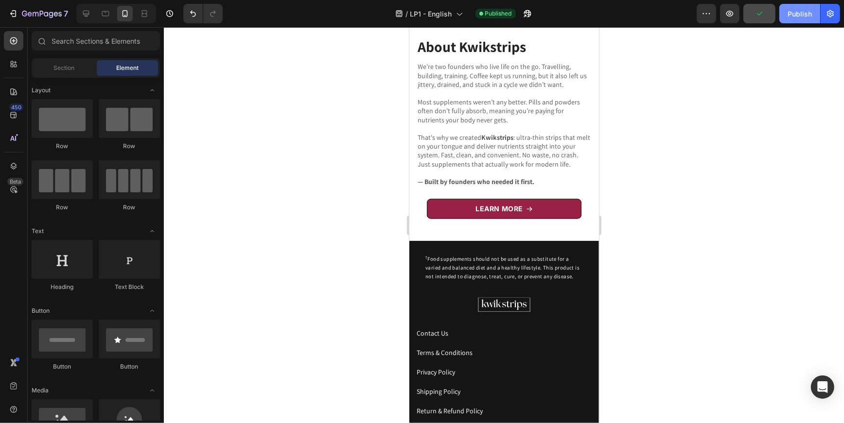
click at [804, 9] on div "Publish" at bounding box center [799, 14] width 24 height 10
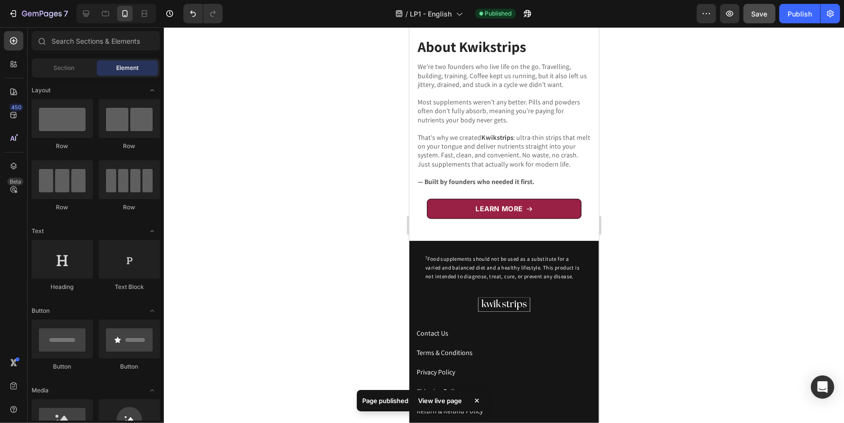
click at [661, 213] on div at bounding box center [504, 225] width 680 height 396
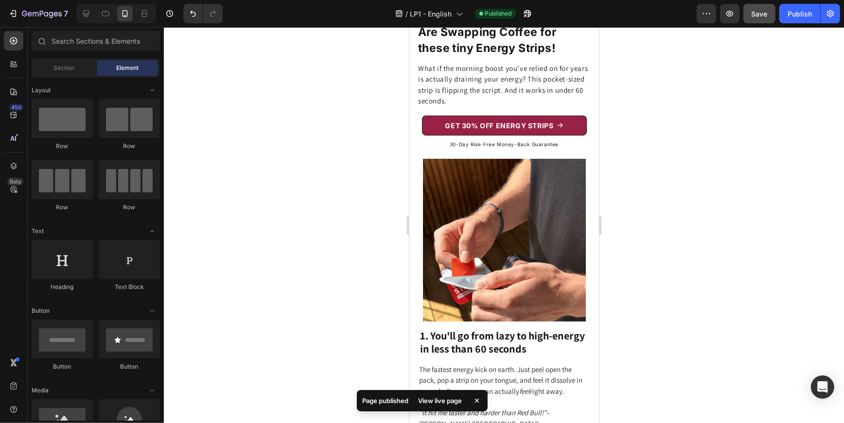
scroll to position [0, 0]
